Goal: Find contact information: Find contact information

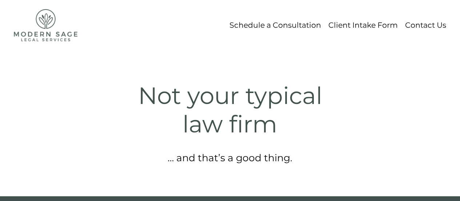
click at [419, 26] on link "Contact Us" at bounding box center [425, 25] width 41 height 13
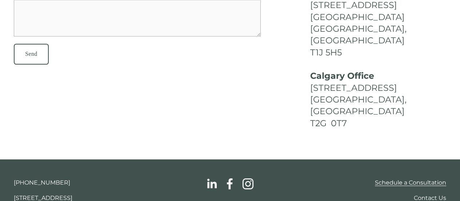
scroll to position [186, 0]
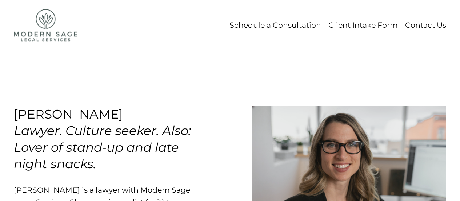
click at [422, 24] on link "Contact Us" at bounding box center [425, 25] width 41 height 13
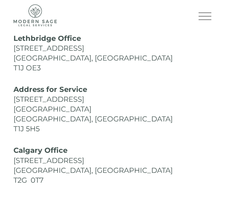
scroll to position [213, 0]
